Goal: Task Accomplishment & Management: Use online tool/utility

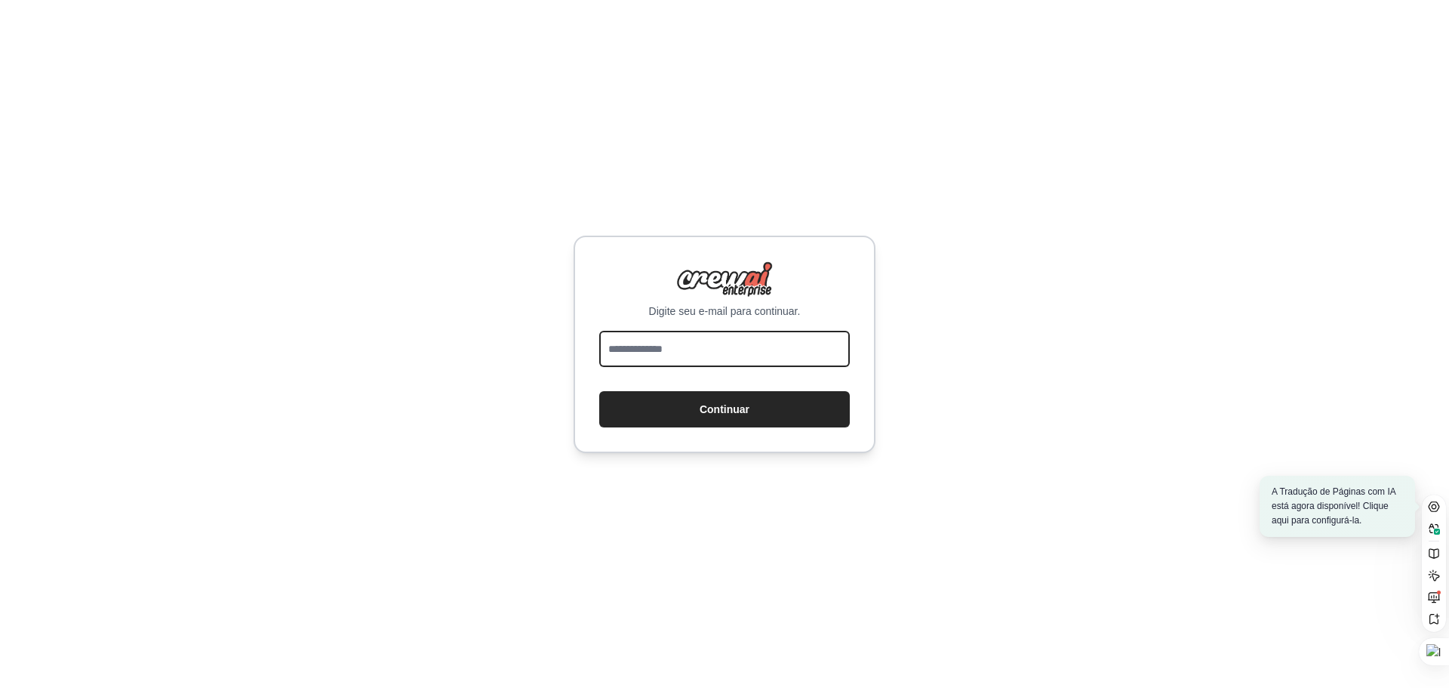
click at [741, 362] on input "email" at bounding box center [724, 349] width 251 height 36
type input "**********"
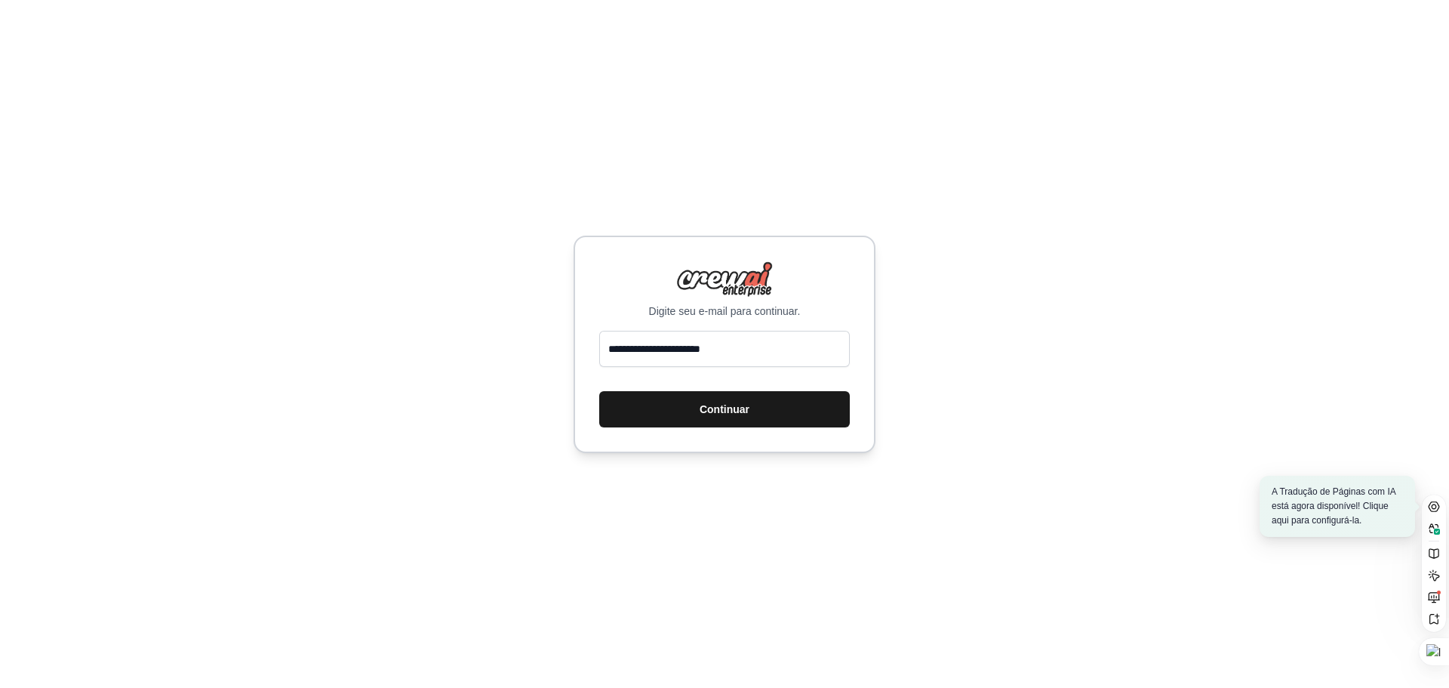
click at [762, 413] on button "Continuar" at bounding box center [724, 409] width 251 height 36
click at [792, 409] on button "Continuar" at bounding box center [724, 409] width 251 height 36
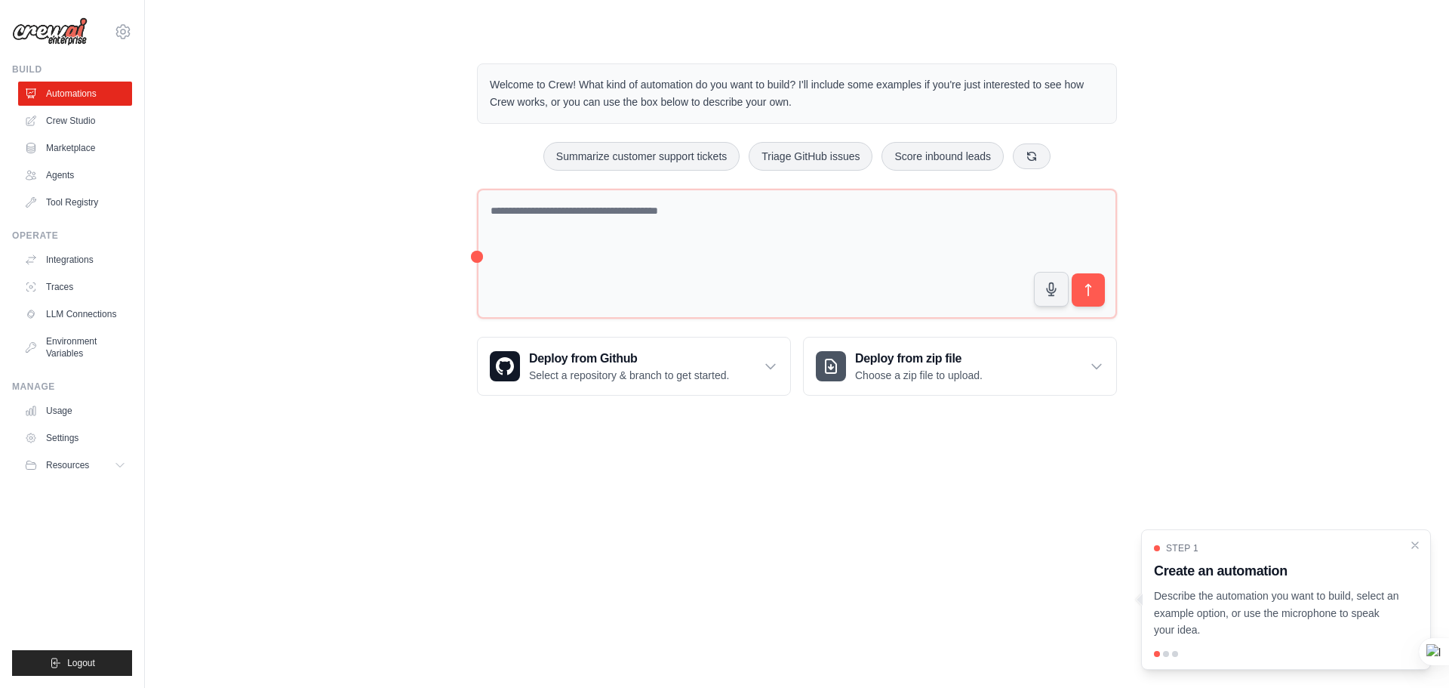
click at [1190, 102] on div "Welcome to Crew! What kind of automation do you want to build? I'll include som…" at bounding box center [797, 229] width 1256 height 380
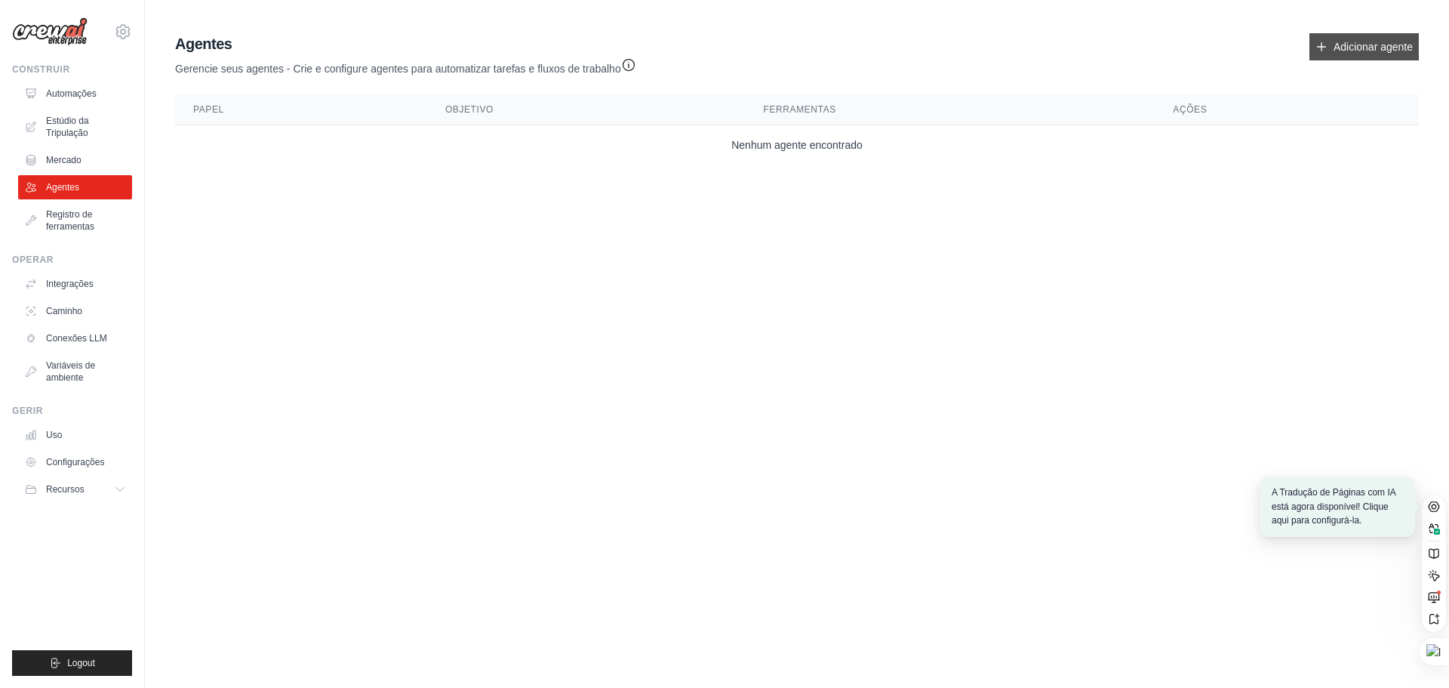
click at [1393, 44] on sider-trans-inline "Adicionar agente" at bounding box center [1373, 47] width 79 height 12
click at [1365, 41] on sider-trans-text "Adicionar agente" at bounding box center [1353, 47] width 79 height 12
click at [1335, 51] on sider-trans-text "Adicionar agente" at bounding box center [1353, 47] width 79 height 12
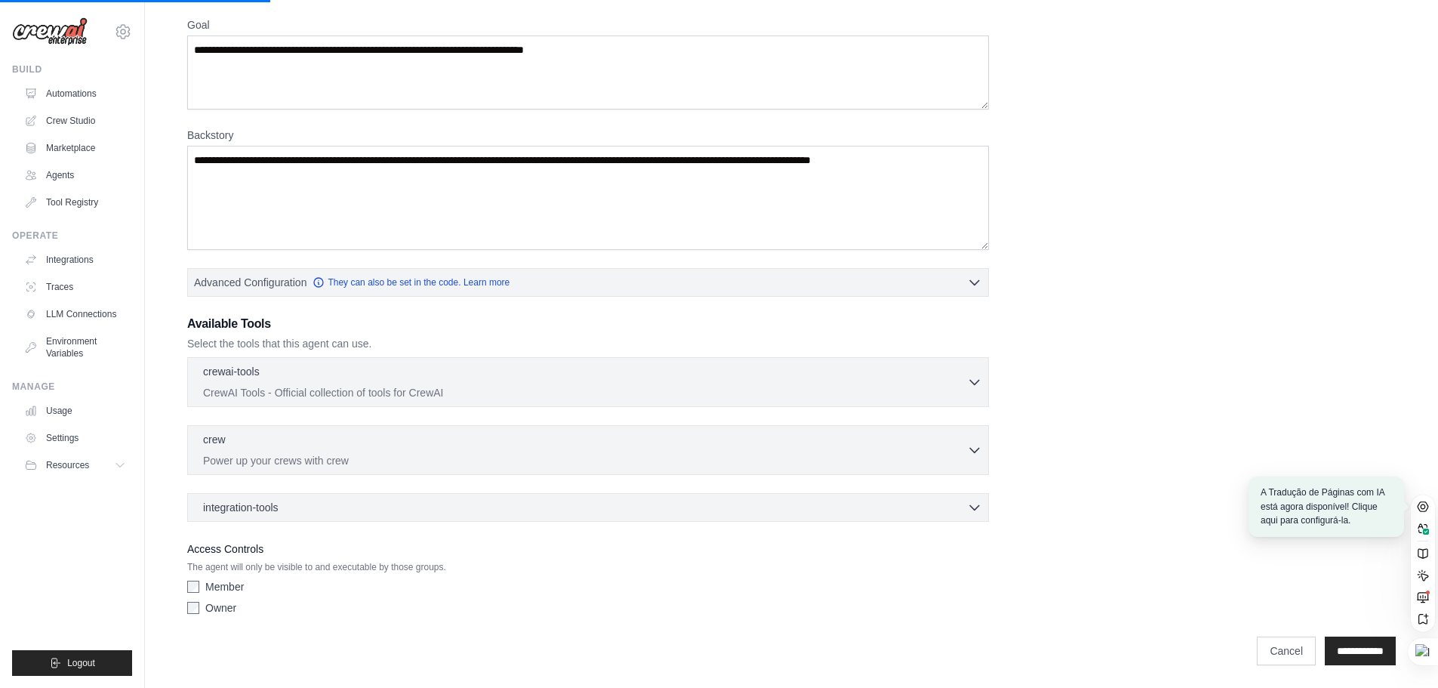
scroll to position [122, 0]
click at [352, 377] on div "crewai-tools 0 selected" at bounding box center [585, 371] width 764 height 18
click at [443, 393] on p "CrewAI Tools - Official collection of tools for CrewAI" at bounding box center [585, 390] width 764 height 15
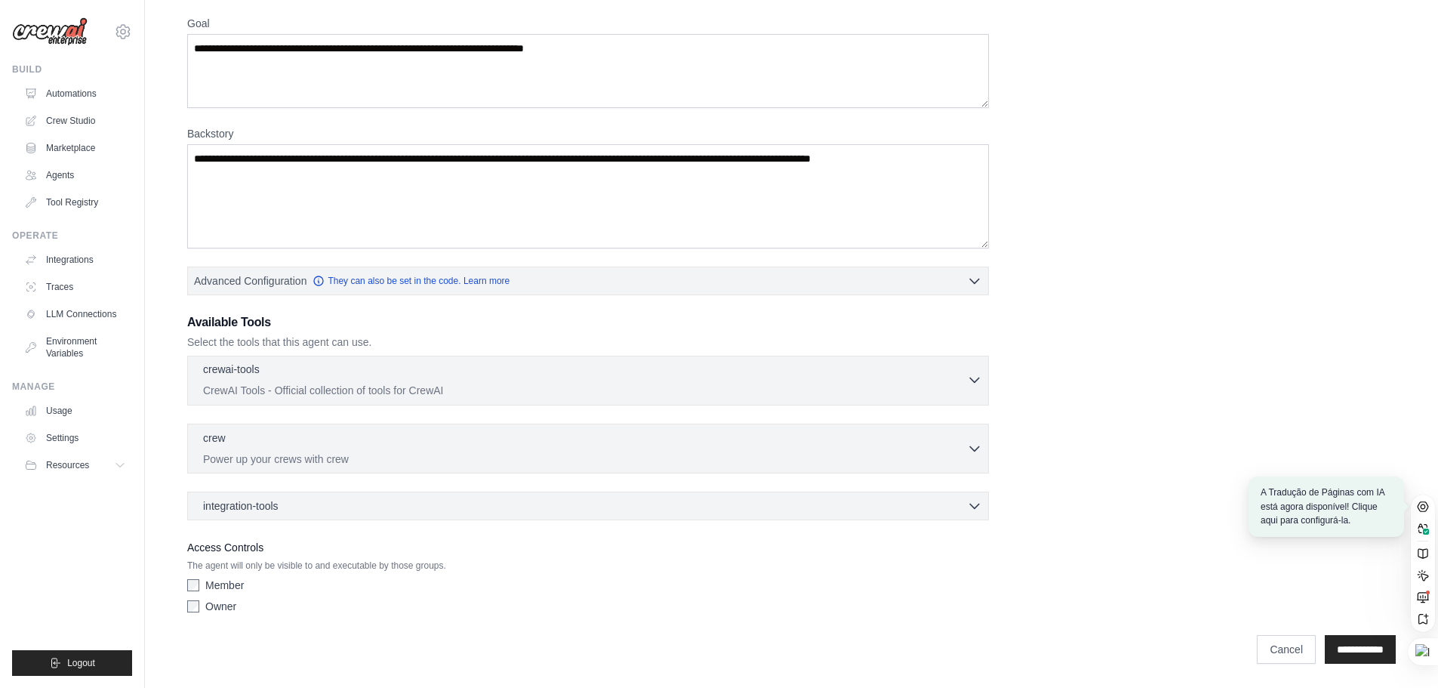
click at [554, 383] on p "CrewAI Tools - Official collection of tools for CrewAI" at bounding box center [585, 390] width 764 height 15
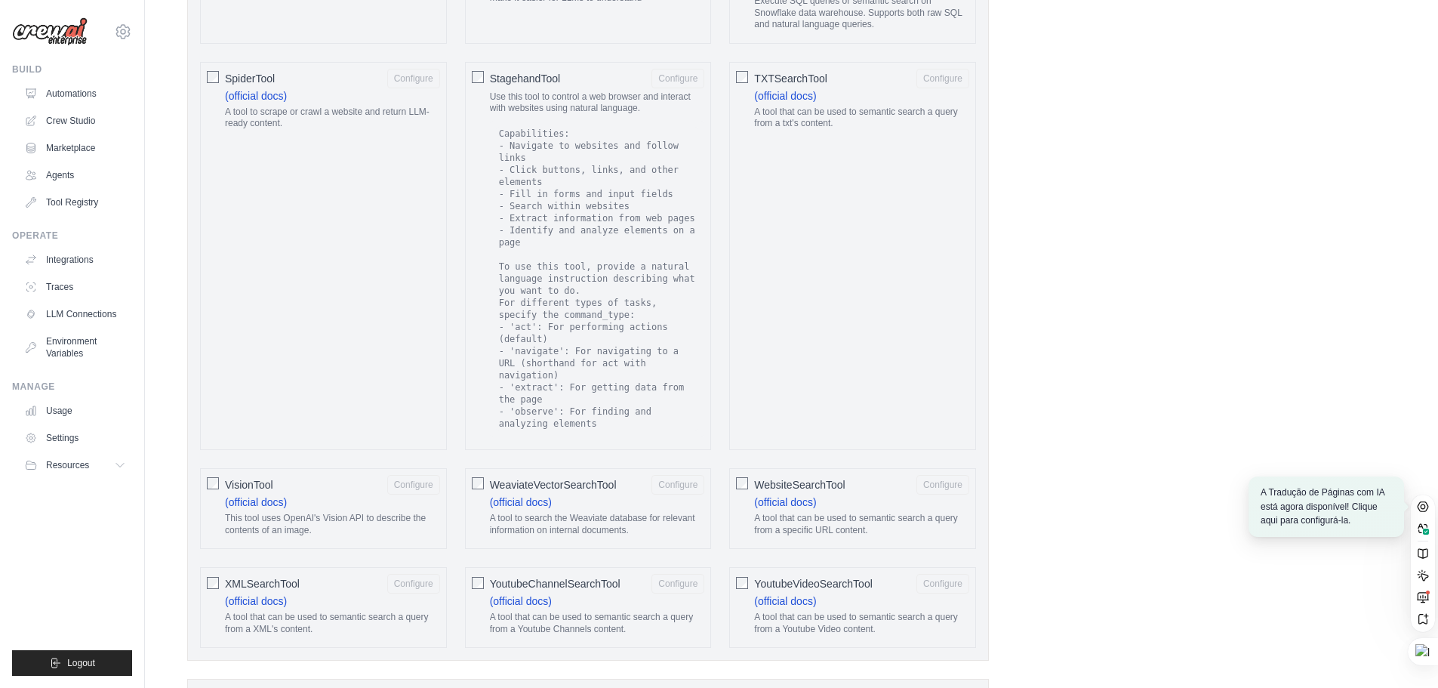
scroll to position [2667, 0]
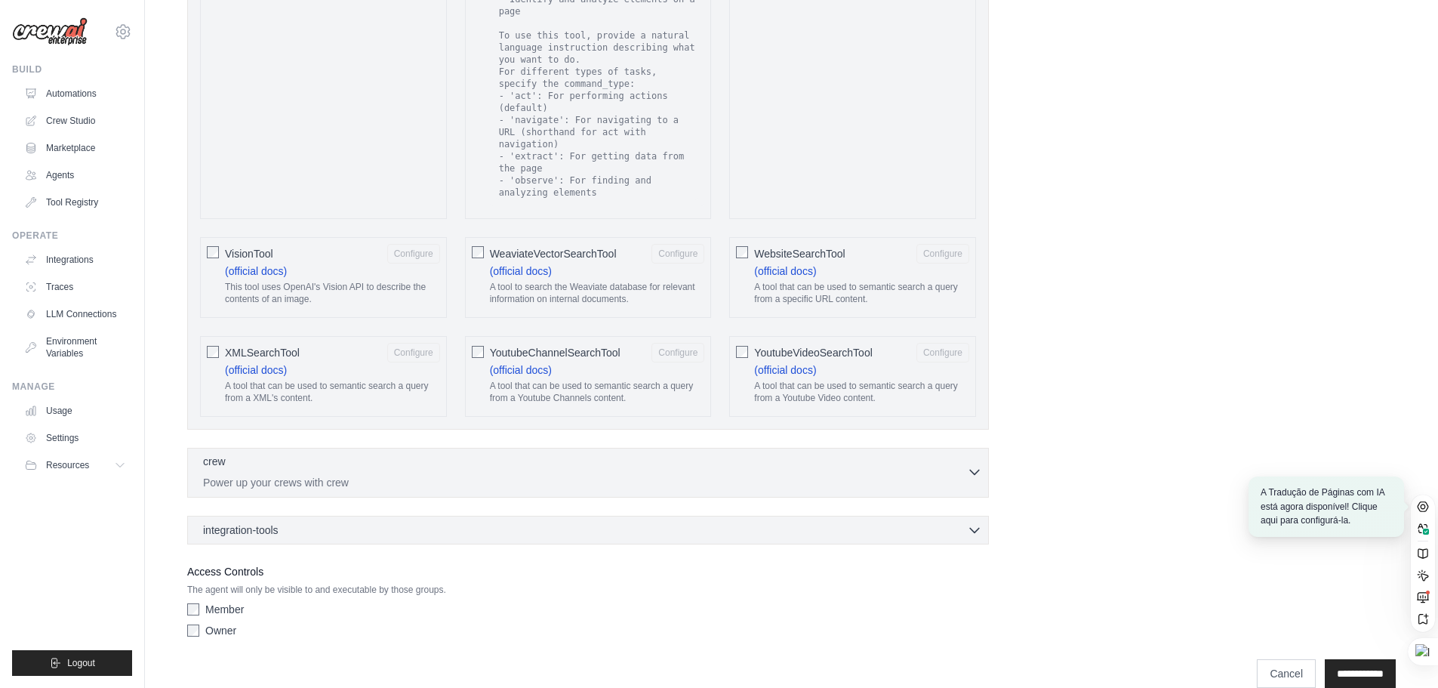
click at [520, 454] on div "crew 0 selected" at bounding box center [585, 463] width 764 height 18
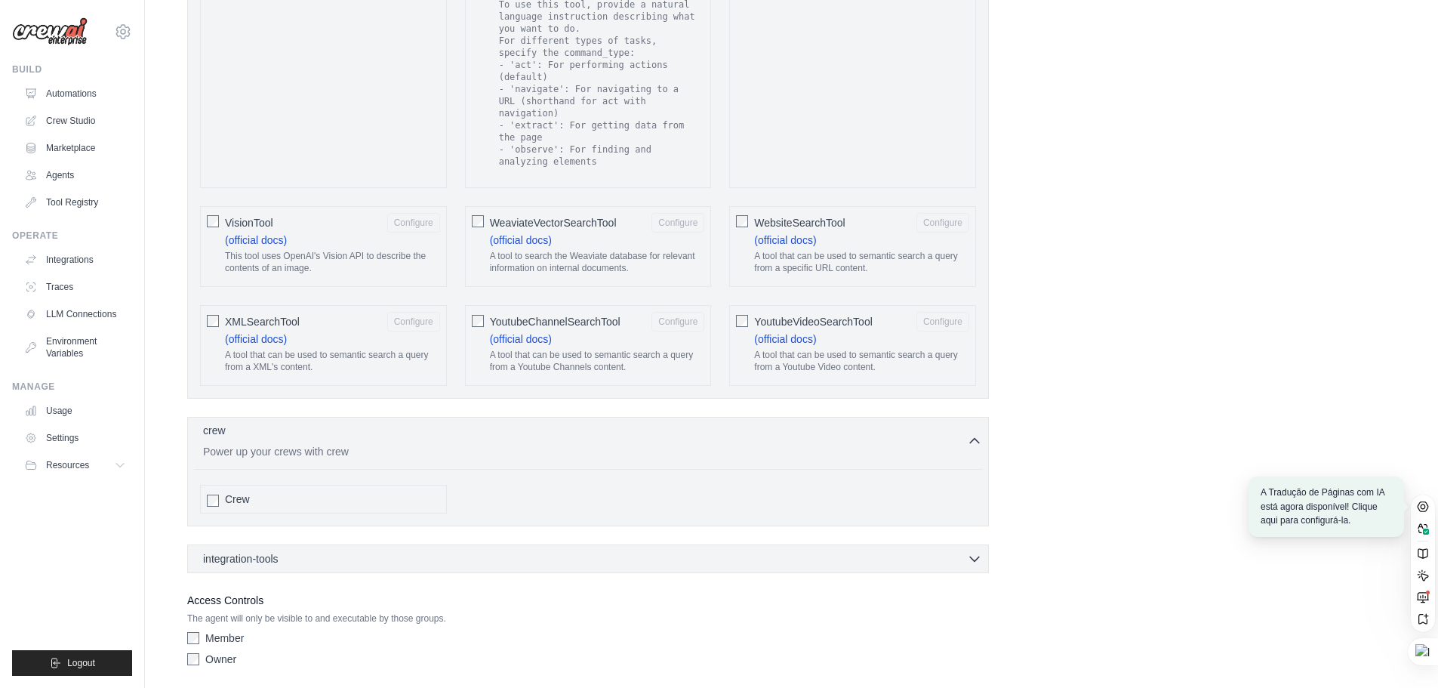
scroll to position [2726, 0]
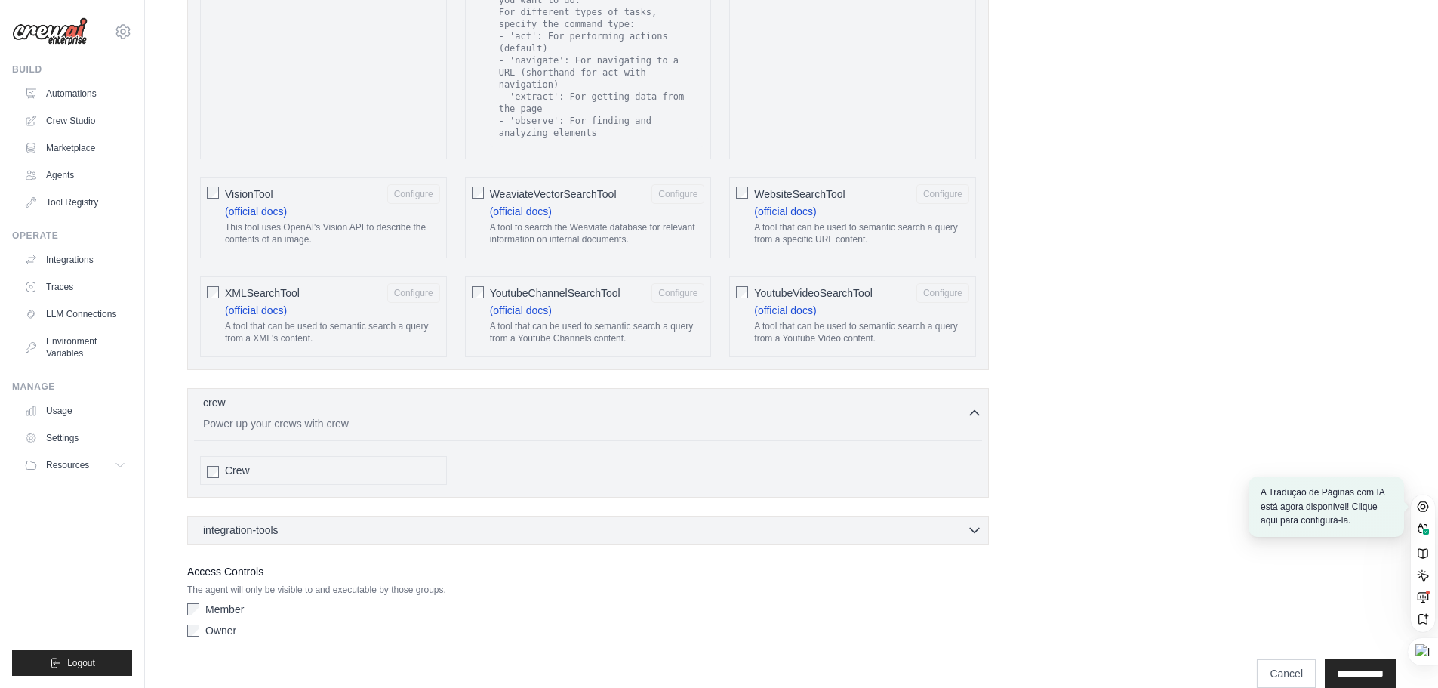
click at [513, 516] on div "integration-tools 0 selected Box Save files to Box Gmail" at bounding box center [588, 530] width 802 height 29
click at [510, 522] on div "integration-tools 0 selected" at bounding box center [592, 529] width 779 height 15
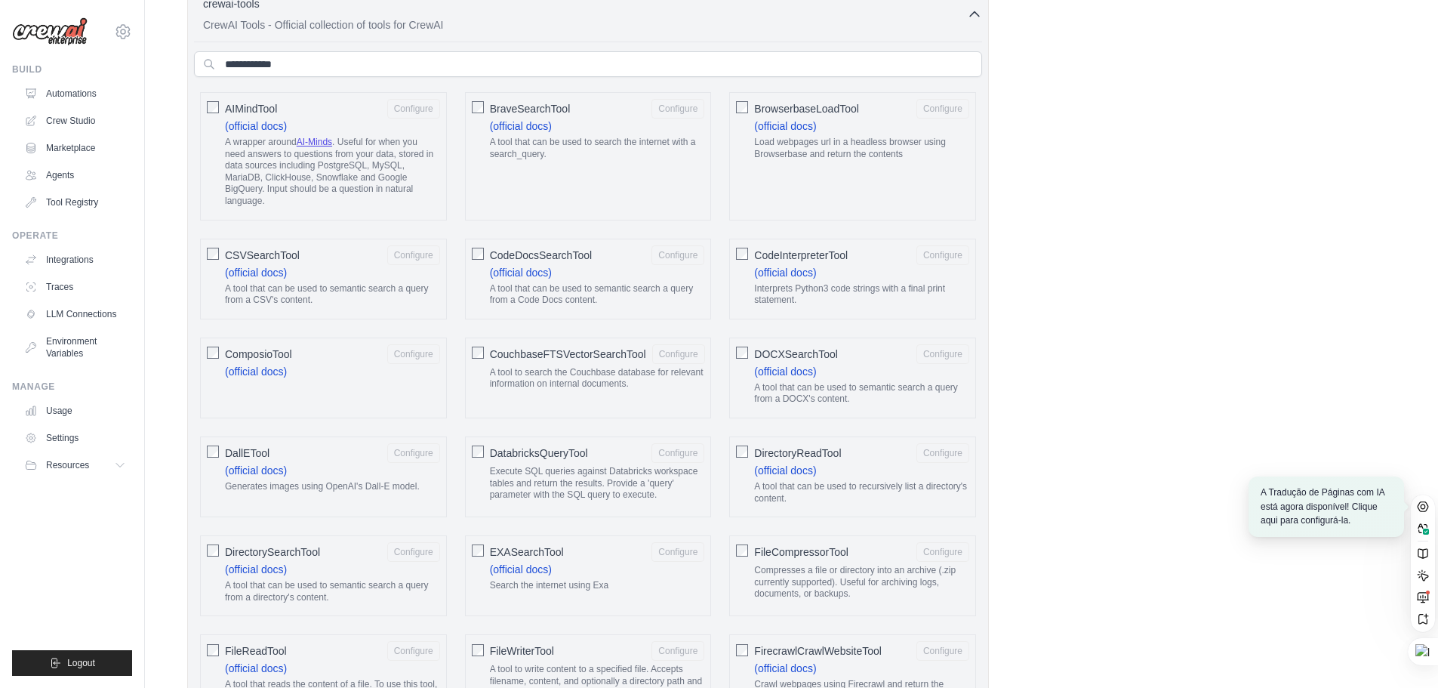
scroll to position [230, 0]
